Goal: Find specific page/section

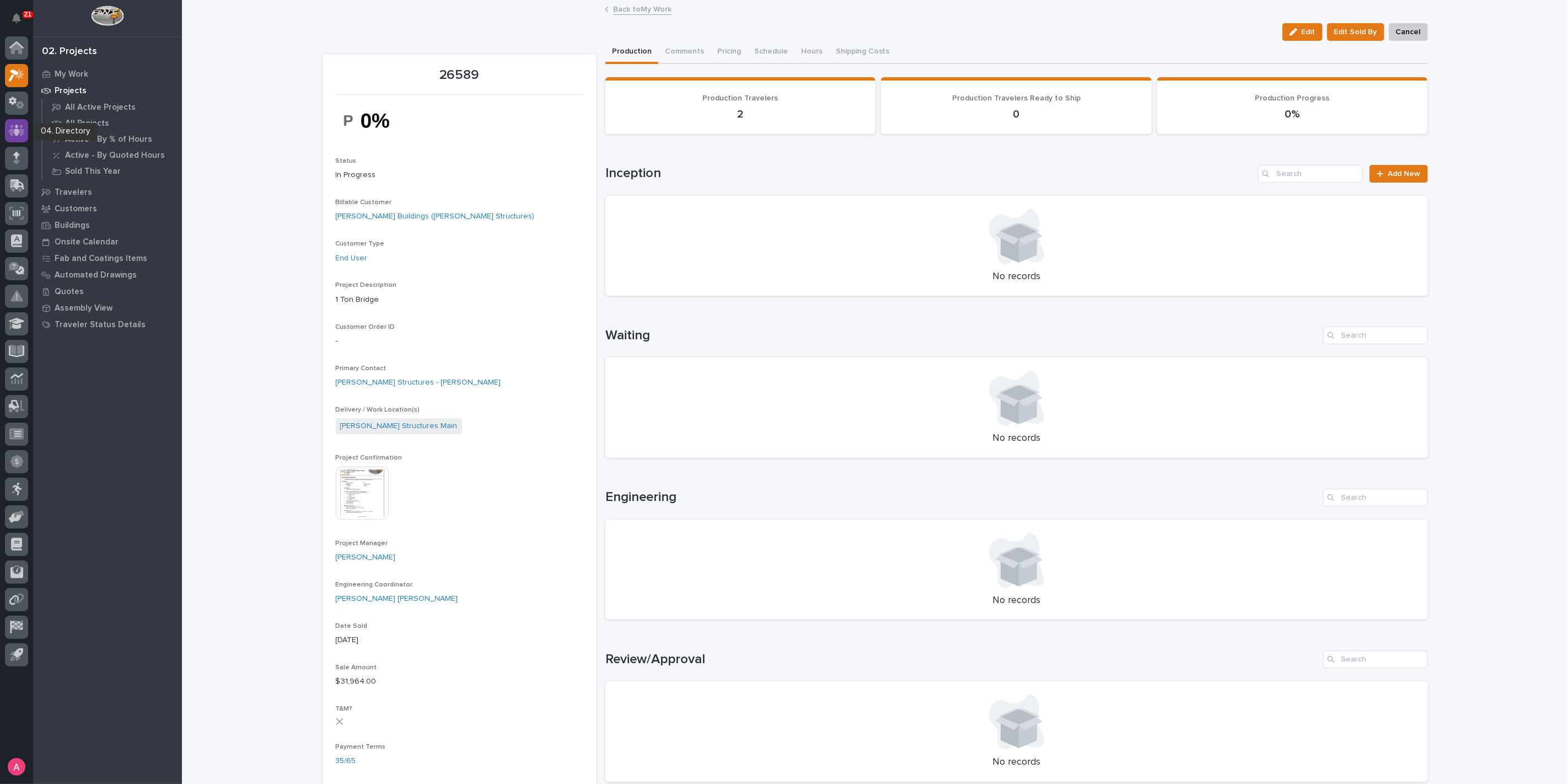
click at [21, 130] on icon at bounding box center [17, 130] width 16 height 11
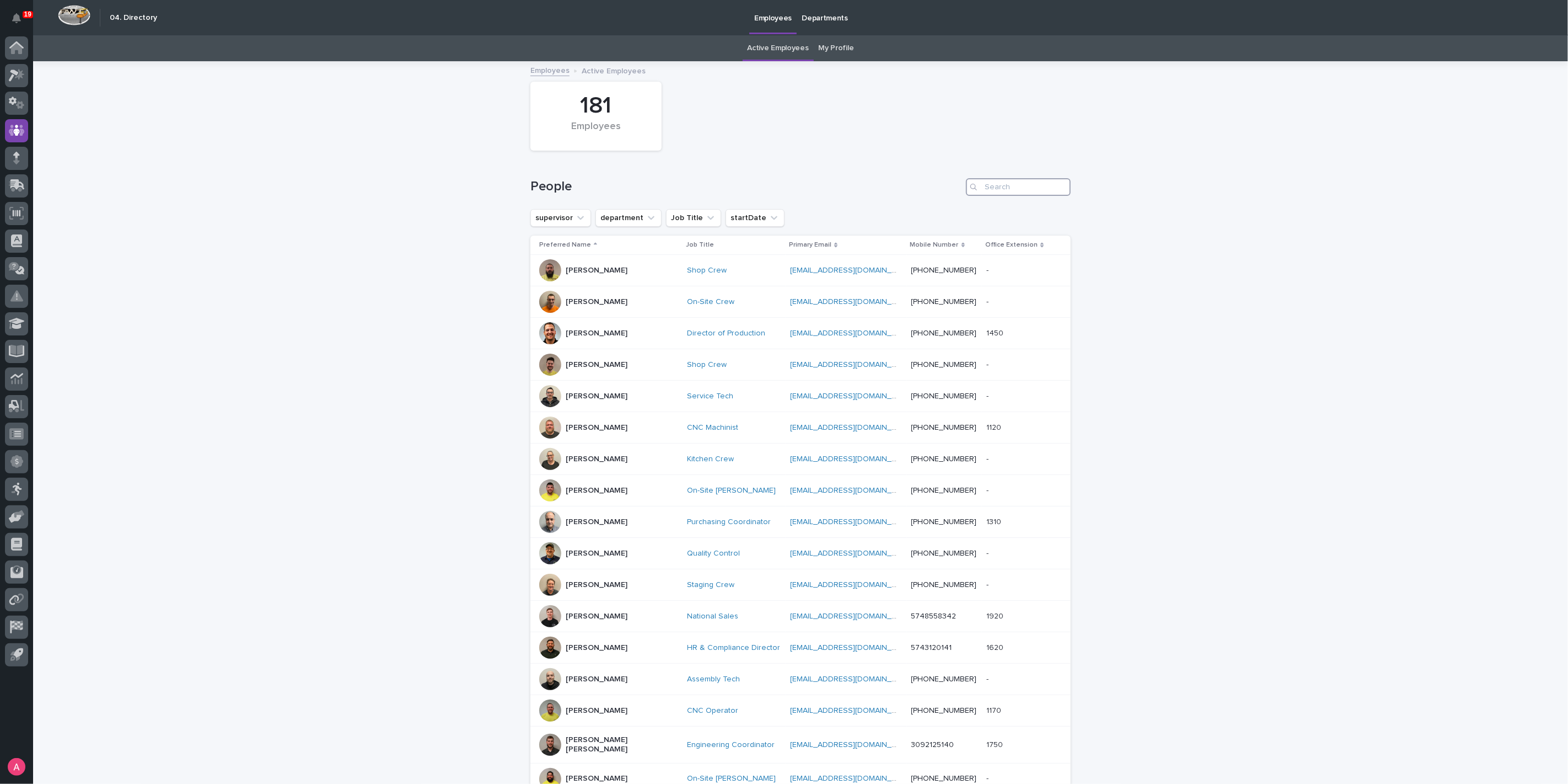
click at [1028, 189] on input "Search" at bounding box center [1018, 187] width 105 height 18
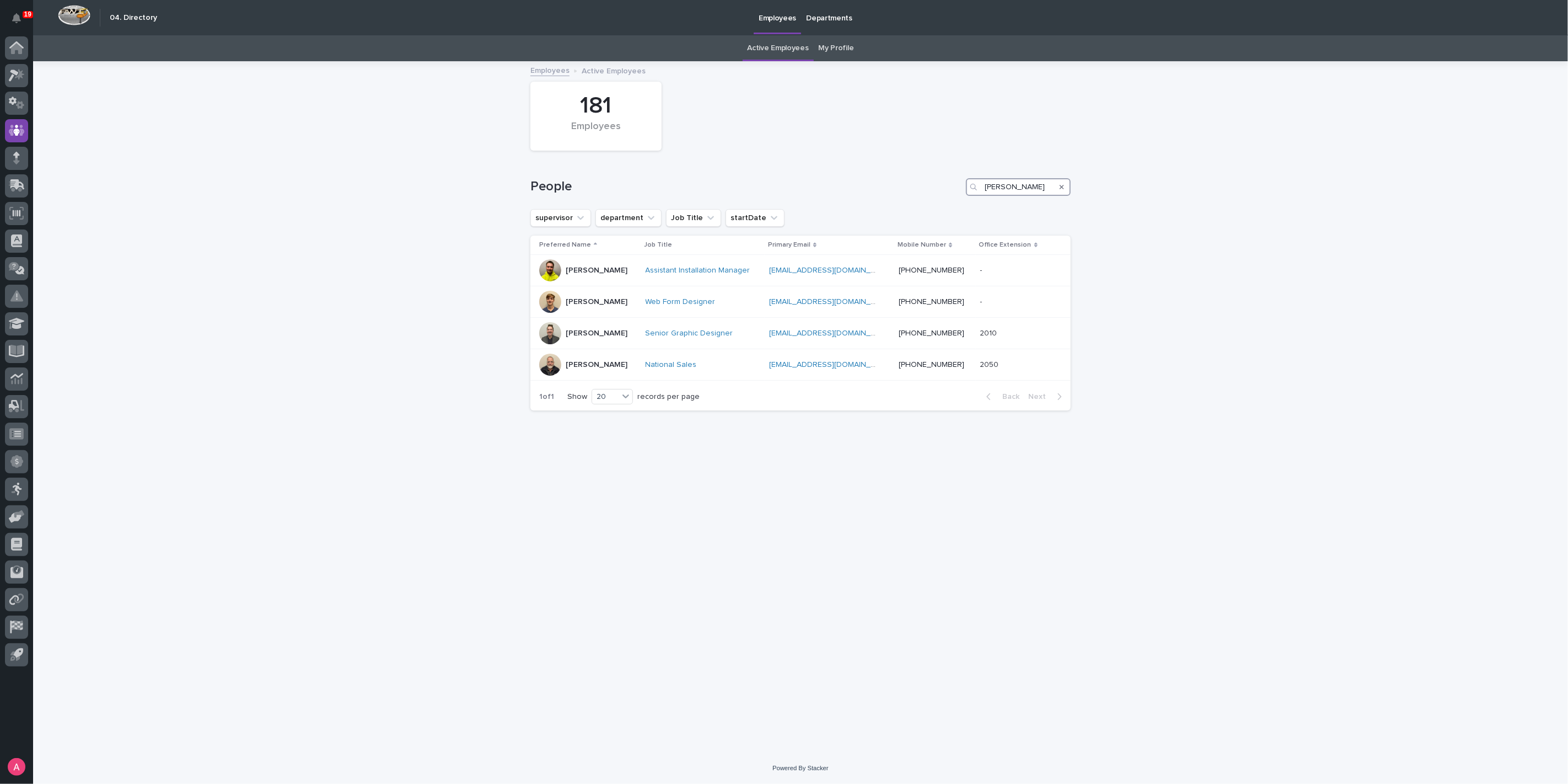
type input "[PERSON_NAME]"
